Goal: Find specific page/section: Find specific page/section

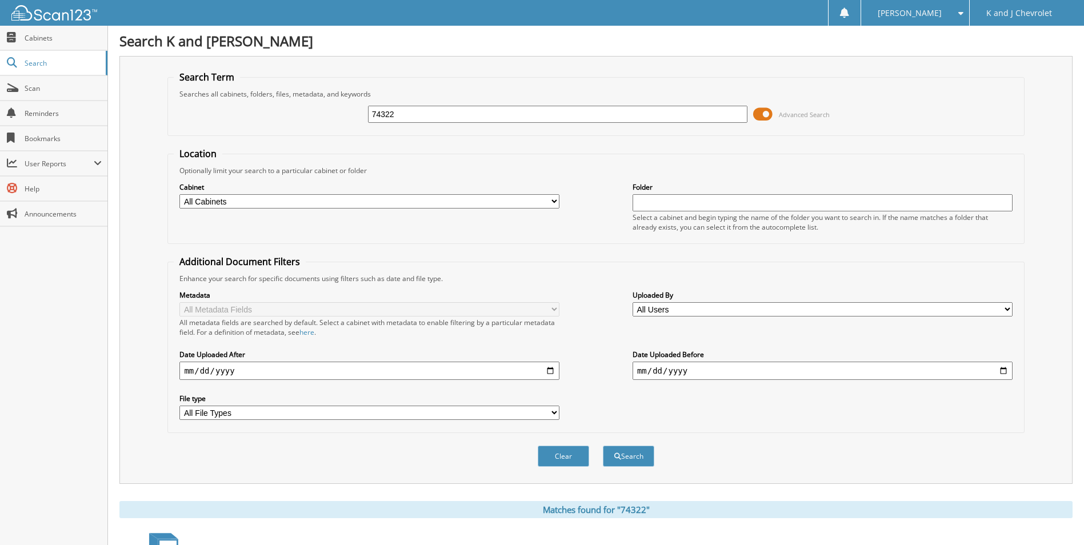
click at [476, 114] on input "74322" at bounding box center [558, 114] width 380 height 17
click at [477, 114] on input "74322" at bounding box center [558, 114] width 380 height 17
click at [454, 110] on input "74322" at bounding box center [558, 114] width 380 height 17
type input "74944"
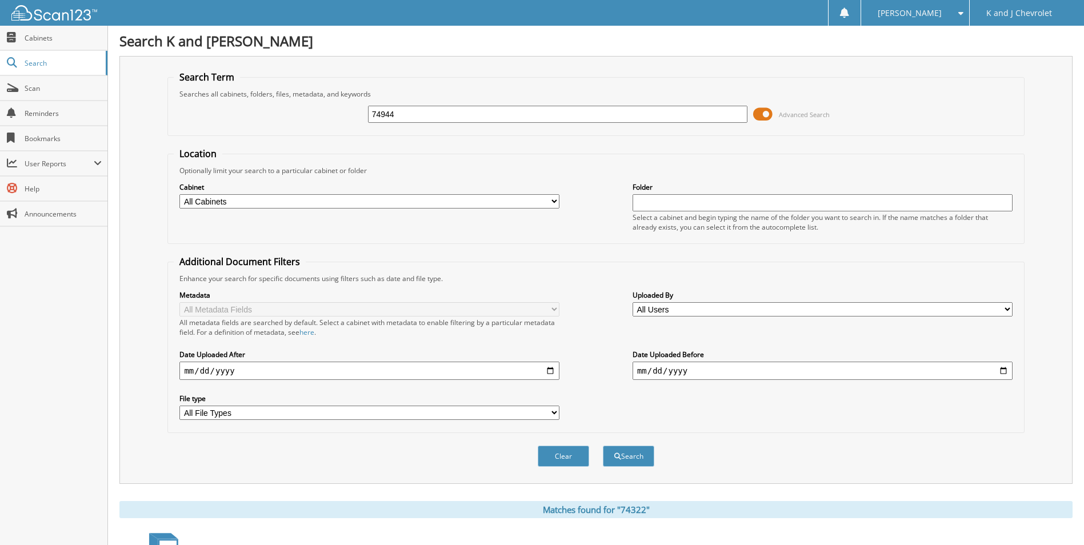
click at [603, 446] on button "Search" at bounding box center [628, 456] width 51 height 21
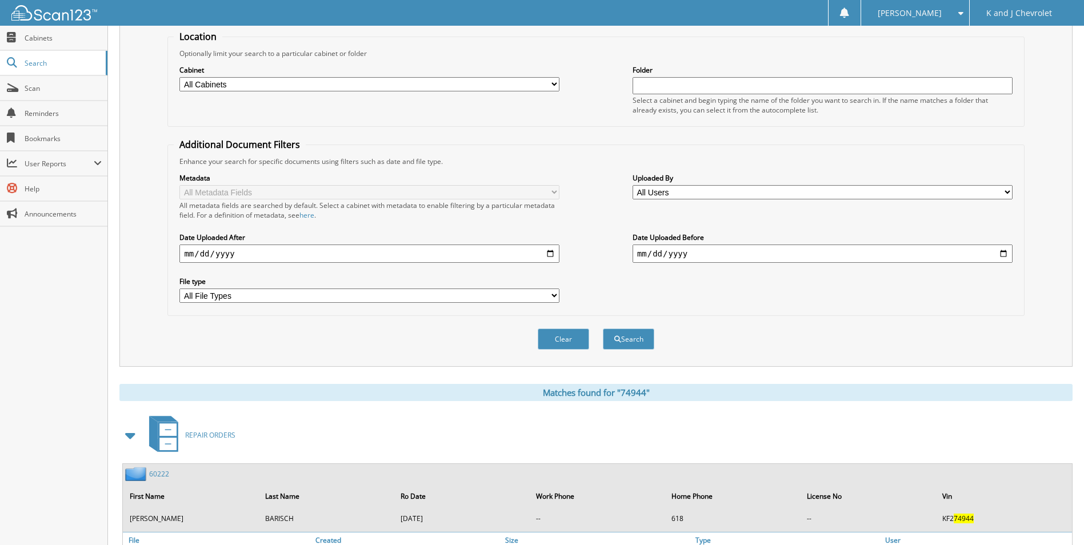
scroll to position [203, 0]
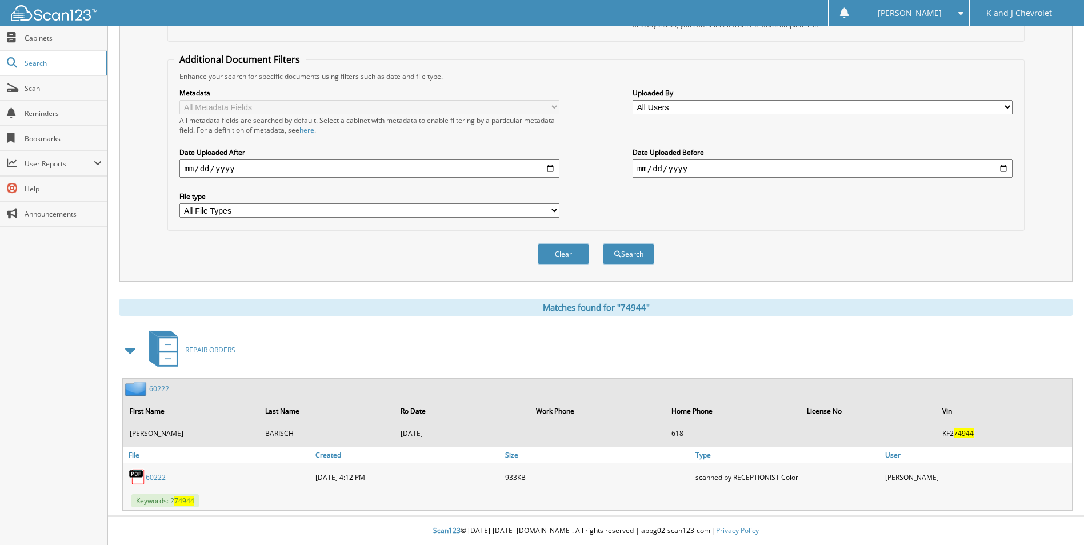
click at [149, 478] on link "60222" at bounding box center [156, 477] width 20 height 10
click at [767, 55] on fieldset "Additional Document Filters Enhance your search for specific documents using fi…" at bounding box center [595, 142] width 856 height 178
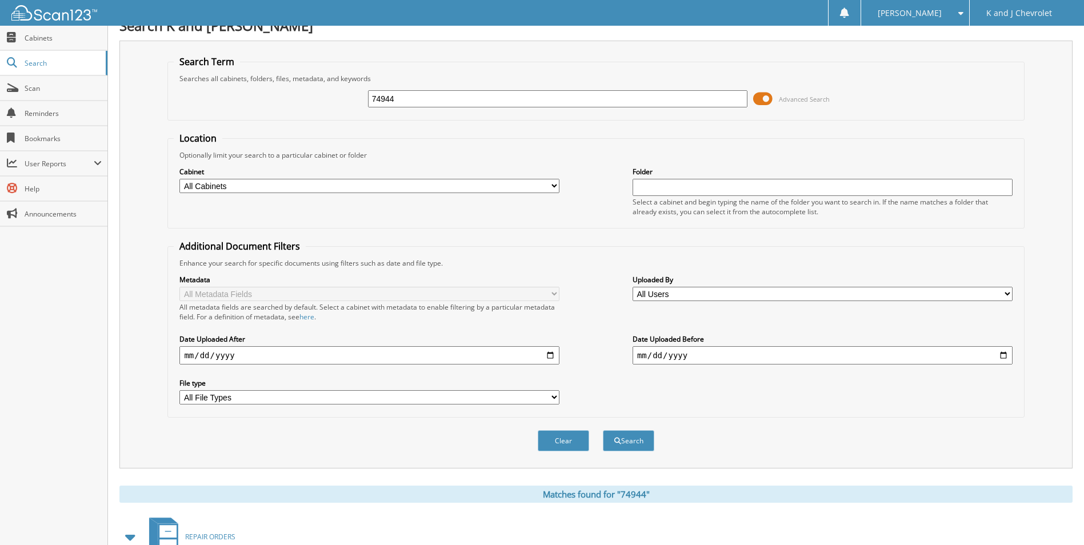
scroll to position [0, 0]
